Goal: Information Seeking & Learning: Learn about a topic

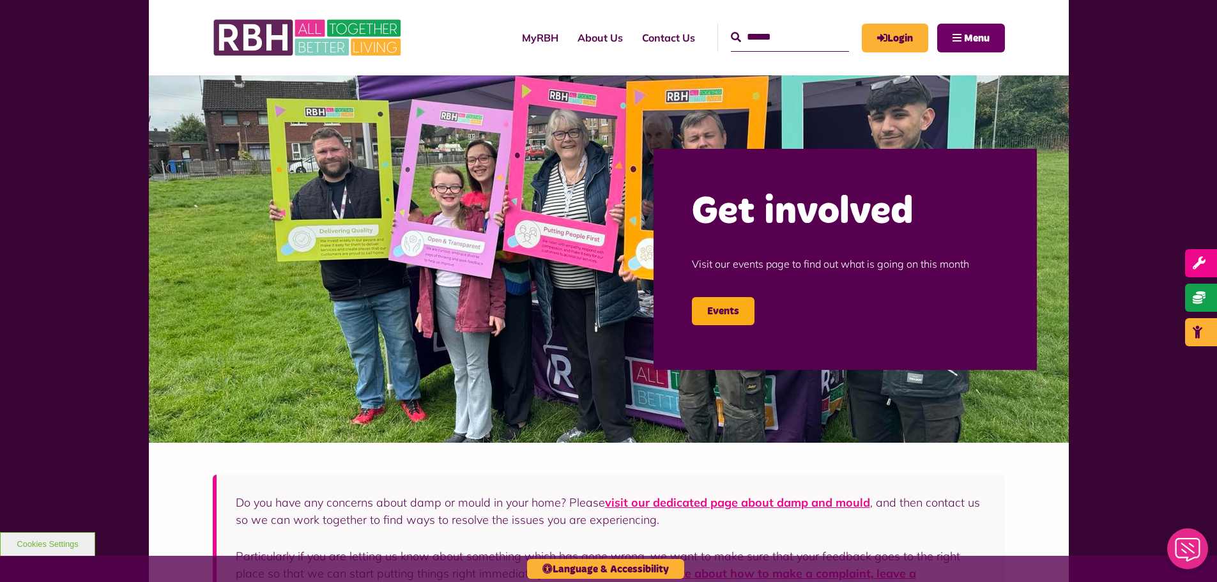
click at [957, 31] on button "Menu" at bounding box center [971, 38] width 68 height 29
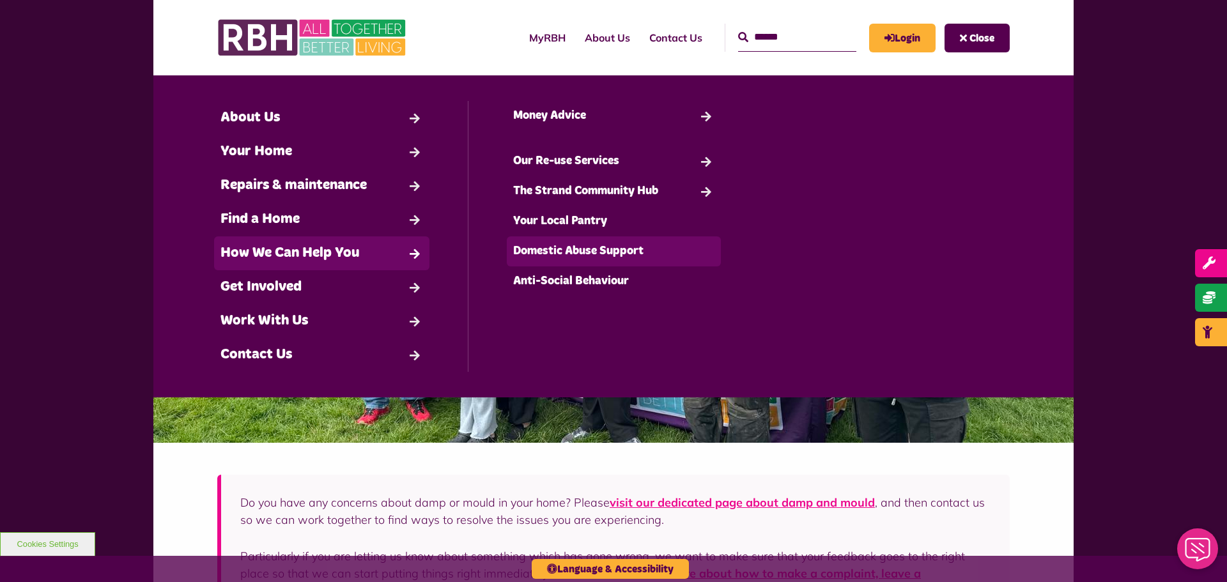
click at [572, 261] on link "Domestic Abuse Support" at bounding box center [614, 251] width 215 height 30
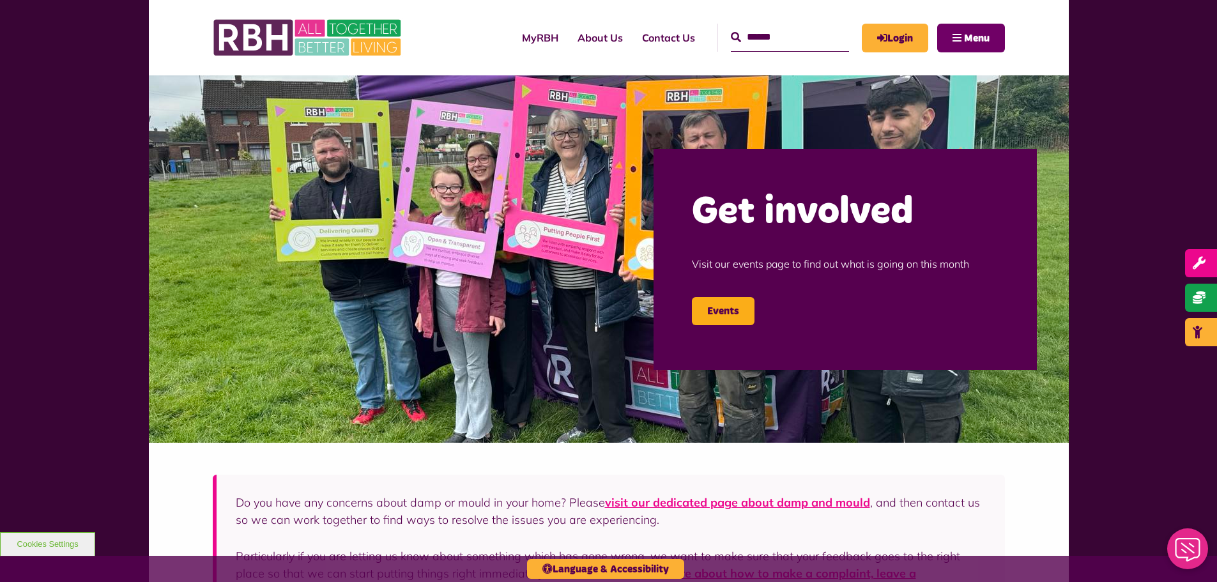
click at [1003, 41] on button "Menu" at bounding box center [971, 38] width 68 height 29
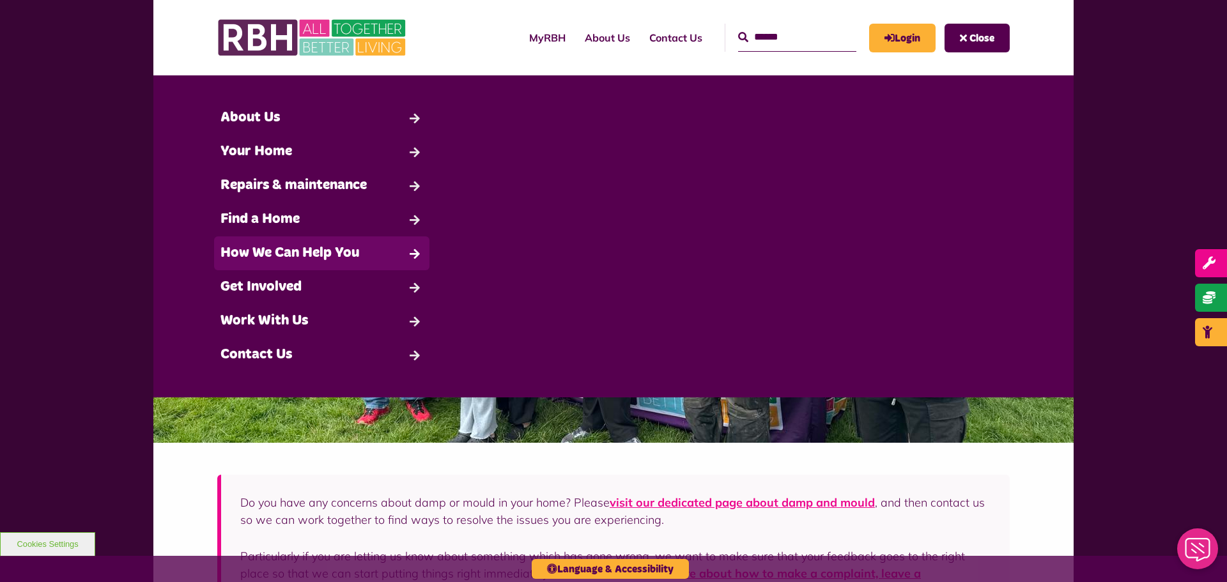
click at [353, 247] on link "How We Can Help You" at bounding box center [321, 253] width 215 height 34
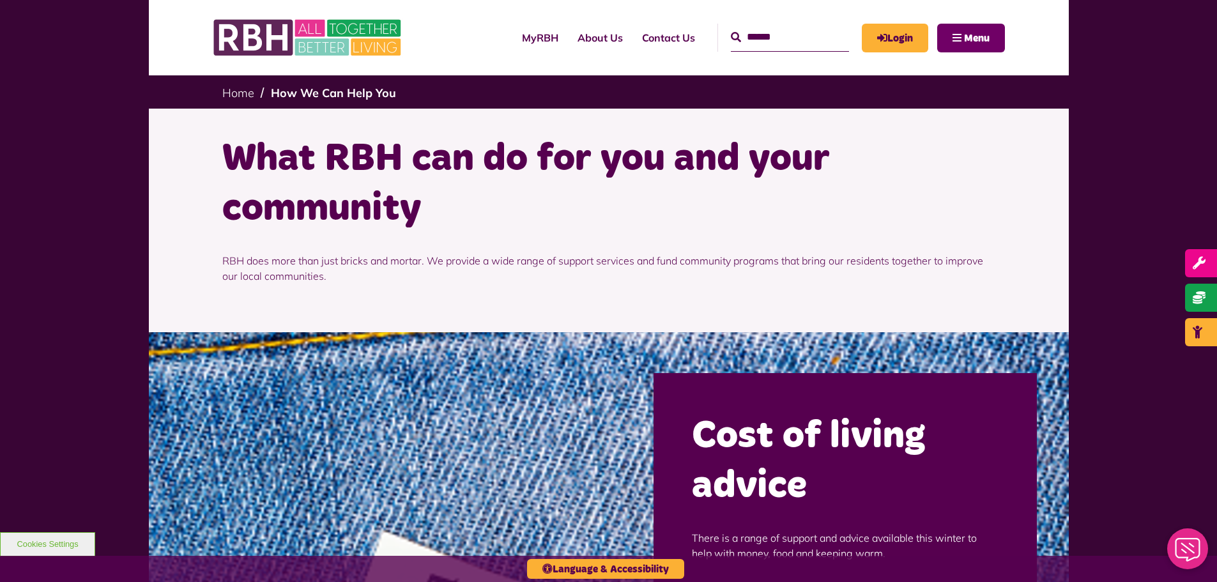
click at [973, 43] on span "Menu" at bounding box center [977, 38] width 26 height 10
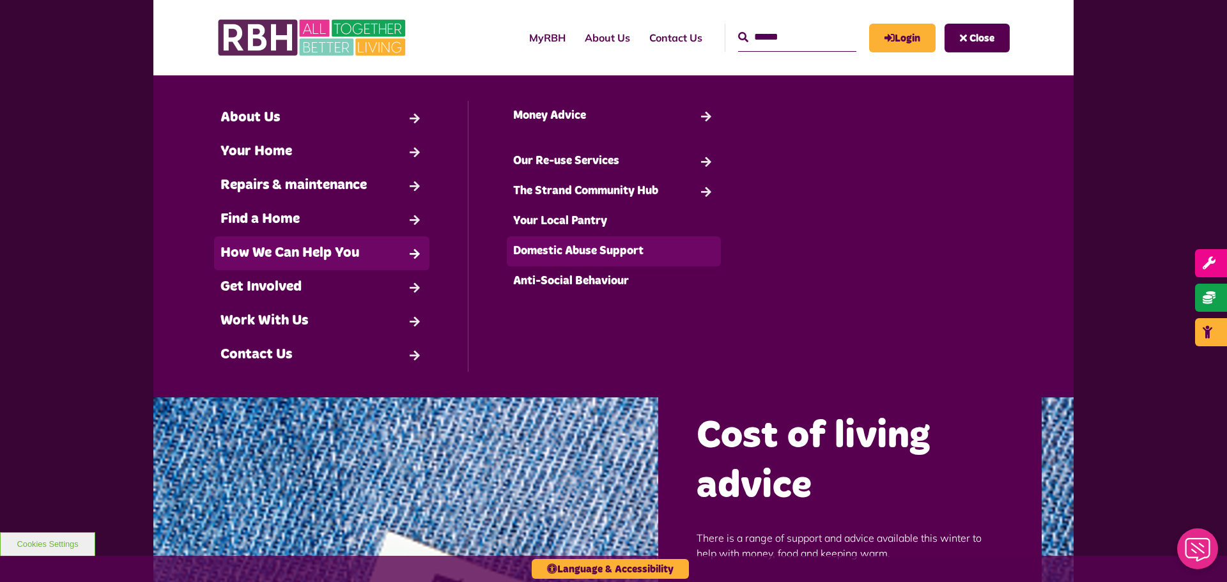
click at [554, 258] on link "Domestic Abuse Support" at bounding box center [614, 251] width 215 height 30
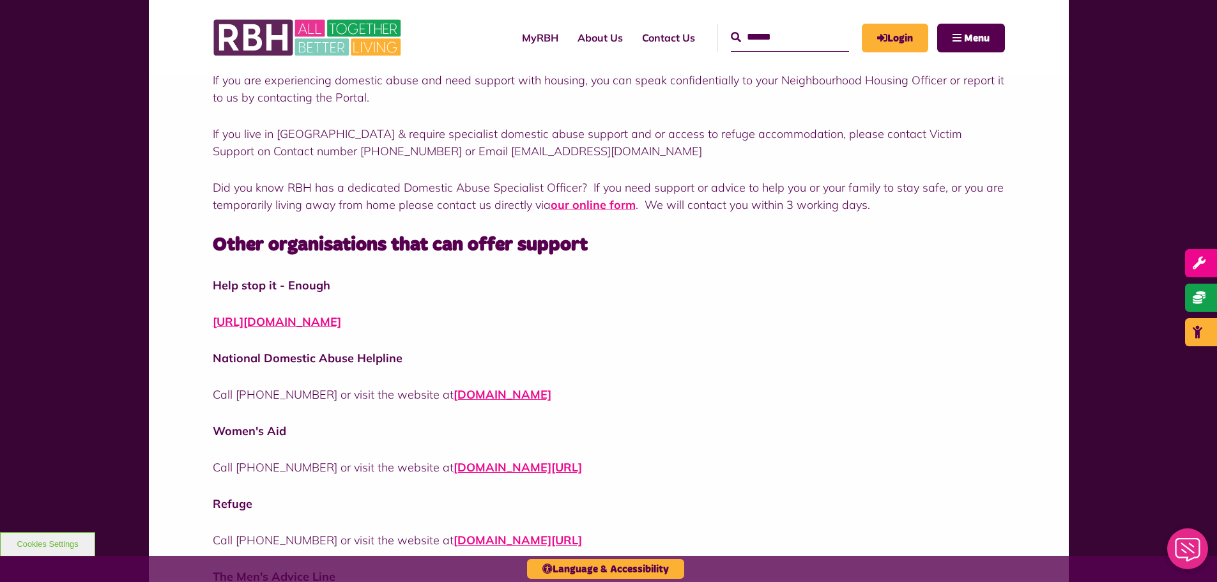
scroll to position [575, 0]
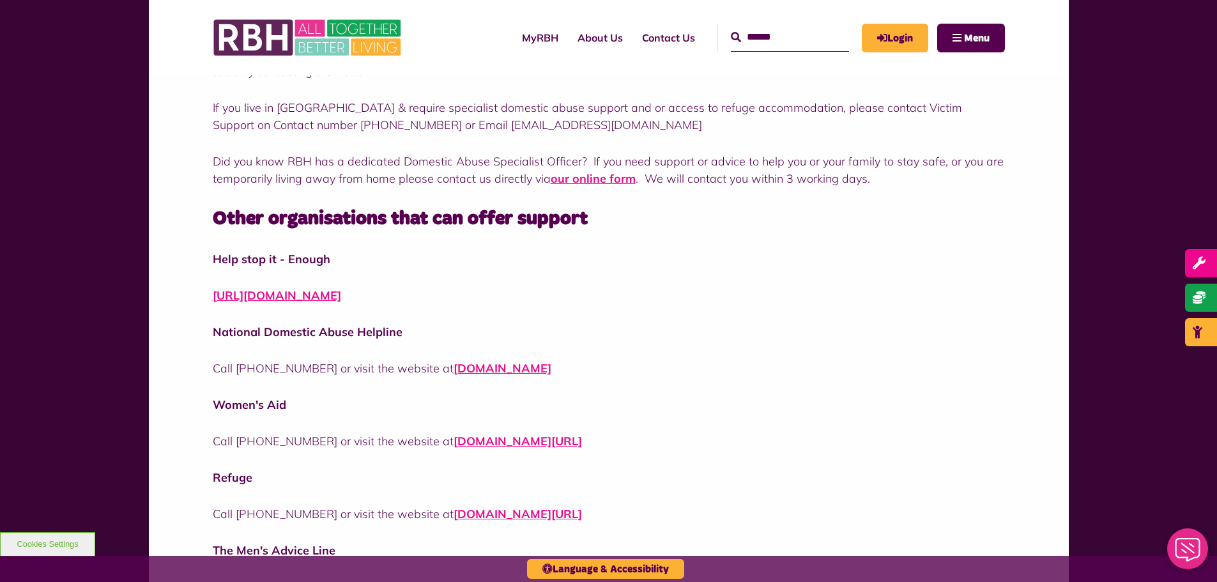
drag, startPoint x: 876, startPoint y: 180, endPoint x: 173, endPoint y: 158, distance: 703.3
click at [173, 158] on div "Click here to leave this website quickly now. Click here for information from t…" at bounding box center [609, 205] width 920 height 1135
copy p "Did you know RBH has a dedicated Domestic Abuse Specialist Officer? If you need…"
